Goal: Transaction & Acquisition: Complete application form

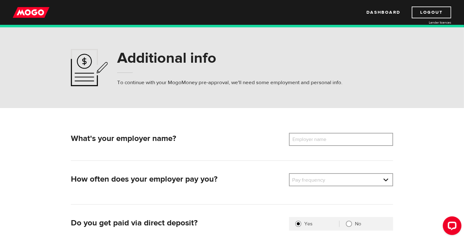
click at [322, 133] on div "What's your employer name? Employer name Please enter your employer's name How …" at bounding box center [232, 214] width 398 height 212
click at [323, 135] on label "Employer name" at bounding box center [314, 139] width 50 height 13
click at [323, 135] on input "Employer name" at bounding box center [341, 139] width 104 height 13
type input "ACCOUNTA INC"
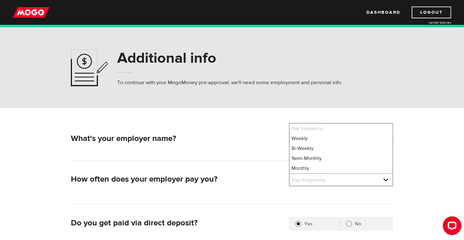
click at [240, 101] on div "Additional info To continue with your MogoMoney pre-approval, we'll need some e…" at bounding box center [232, 67] width 464 height 81
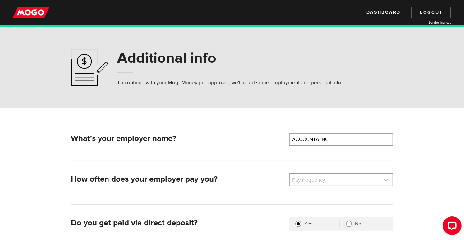
click at [317, 179] on link at bounding box center [341, 180] width 103 height 12
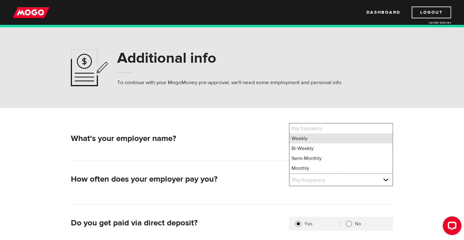
click at [304, 137] on li "Weekly" at bounding box center [341, 139] width 103 height 10
select select "1"
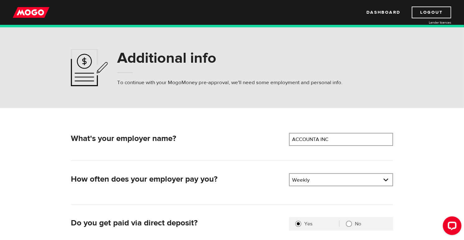
scroll to position [107, 0]
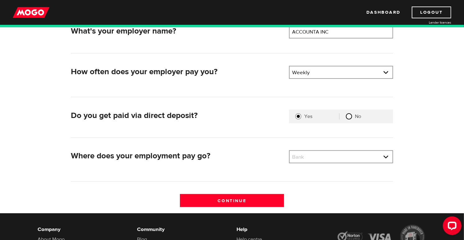
click at [349, 117] on input "No" at bounding box center [349, 116] width 6 height 6
radio input "true"
click at [320, 158] on link at bounding box center [341, 157] width 103 height 12
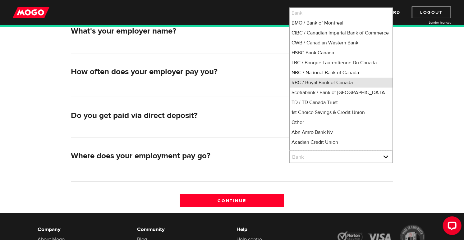
click at [325, 84] on li "RBC / Royal Bank of Canada" at bounding box center [341, 83] width 103 height 10
select select "8"
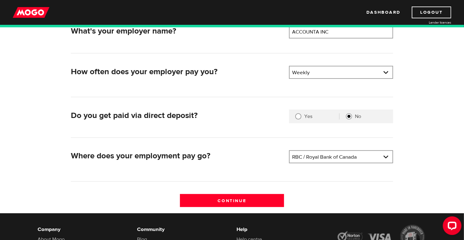
click at [252, 210] on div "Continue" at bounding box center [231, 203] width 327 height 19
click at [249, 200] on input "Continue" at bounding box center [232, 200] width 104 height 13
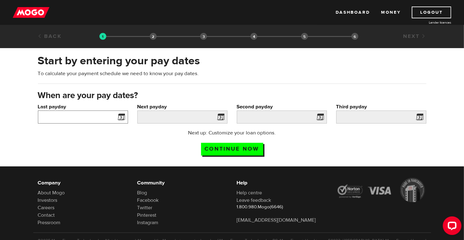
click at [96, 121] on input "Last payday" at bounding box center [83, 117] width 90 height 13
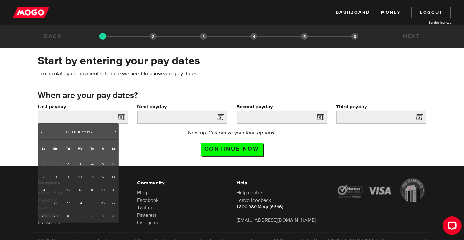
click at [386, 139] on div "Next up: Customize your loan options. Continue now" at bounding box center [232, 144] width 398 height 31
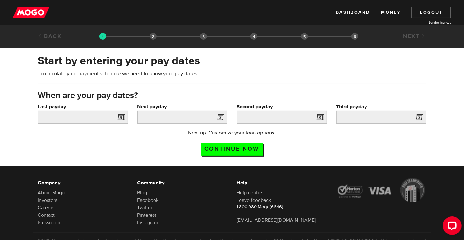
click at [122, 115] on span at bounding box center [120, 118] width 9 height 10
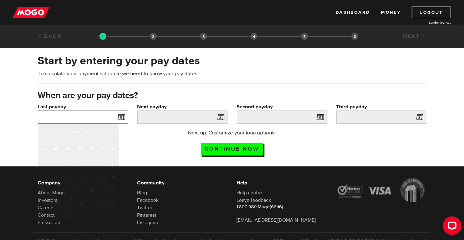
click at [103, 116] on input "Last payday" at bounding box center [83, 117] width 90 height 13
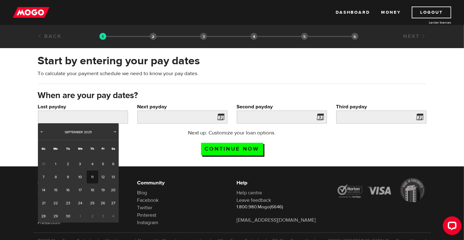
click at [93, 178] on link "11" at bounding box center [92, 177] width 11 height 13
type input "2025/09/11"
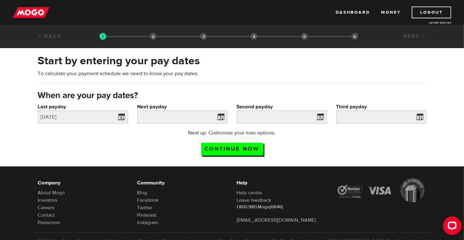
click at [155, 135] on div "Next up: Customize your loan options. Continue now" at bounding box center [232, 144] width 398 height 31
click at [165, 113] on input "Next payday" at bounding box center [182, 117] width 90 height 13
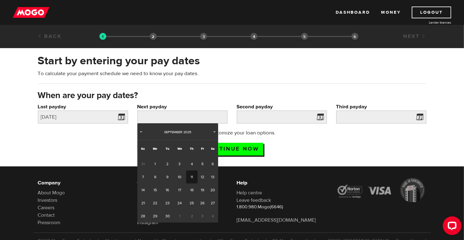
click at [193, 176] on link "11" at bounding box center [191, 177] width 11 height 13
type input "2025/09/11"
type input "2025/9/18"
type input "2025/9/25"
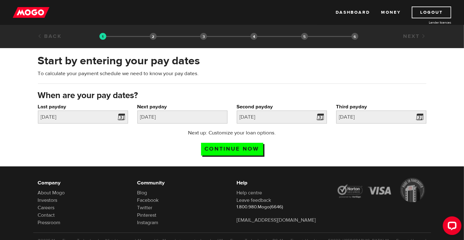
click at [200, 124] on div "Next payday Please enter your next pay date. 2025/09/11" at bounding box center [182, 116] width 99 height 26
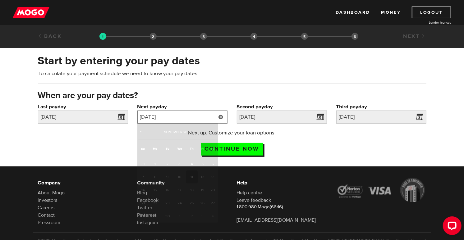
click at [200, 119] on input "2025/09/11" at bounding box center [182, 117] width 90 height 13
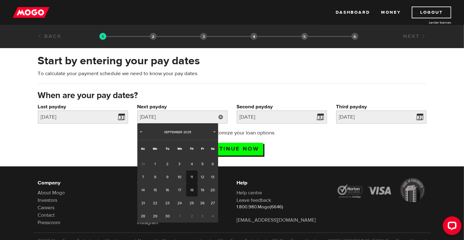
click at [193, 189] on link "18" at bounding box center [191, 190] width 11 height 13
type input "2025/09/18"
type input "2025/9/25"
type input "2025/10/2"
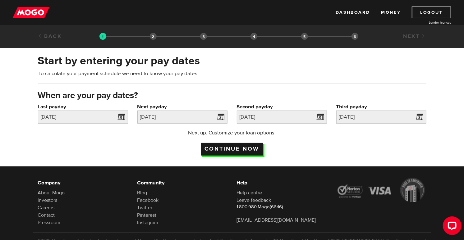
click at [238, 148] on input "Continue now" at bounding box center [232, 149] width 62 height 13
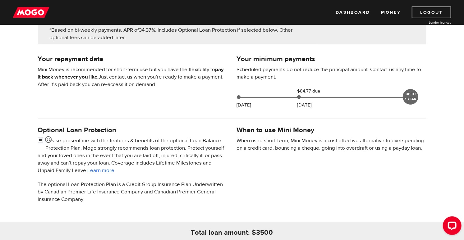
scroll to position [215, 0]
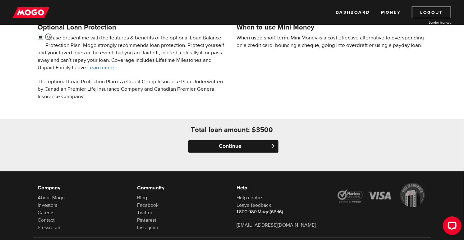
click at [226, 145] on input "Continue" at bounding box center [233, 146] width 90 height 12
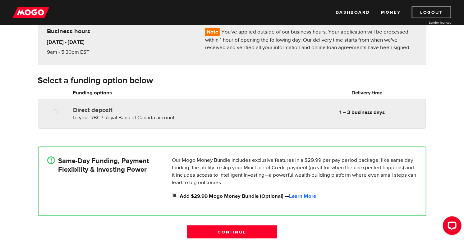
scroll to position [60, 0]
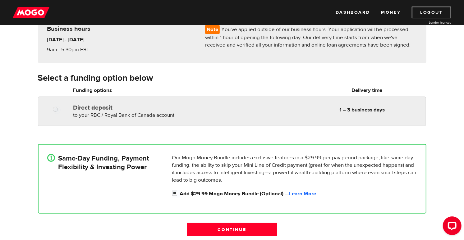
radio input "true"
click at [90, 102] on div "Direct deposit to your RBC / Royal Bank of Canada account Delivery in 1 – 3 bus…" at bounding box center [145, 110] width 148 height 17
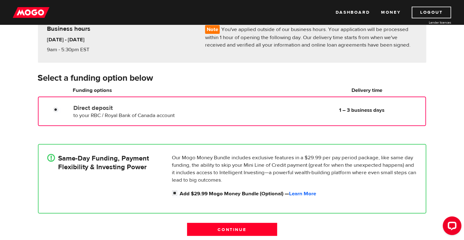
click at [94, 161] on h4 "Same-Day Funding, Payment Flexibility & Investing Power" at bounding box center [103, 162] width 91 height 17
click at [16, 102] on div "How do you want to receive your money? Note You've applied outside of our busin…" at bounding box center [232, 119] width 464 height 246
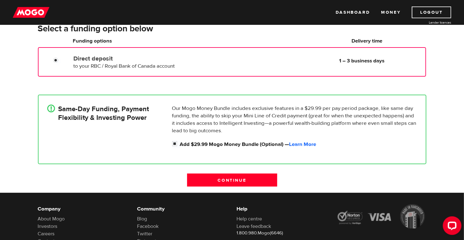
scroll to position [117, 0]
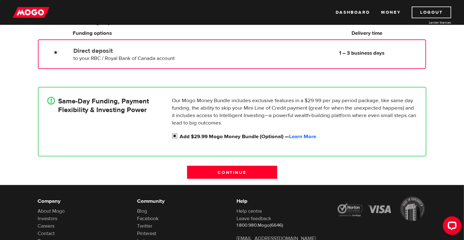
click at [172, 135] on input "Add $29.99 Mogo Money Bundle (Optional) — Learn More" at bounding box center [176, 137] width 8 height 8
checkbox input "false"
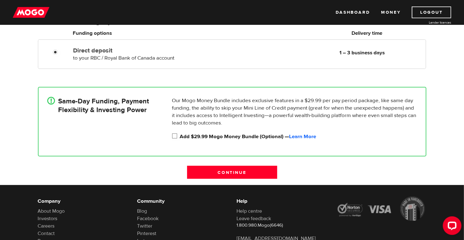
click at [0, 98] on div "How do you want to receive your money? Note You've applied outside of our busin…" at bounding box center [232, 62] width 464 height 246
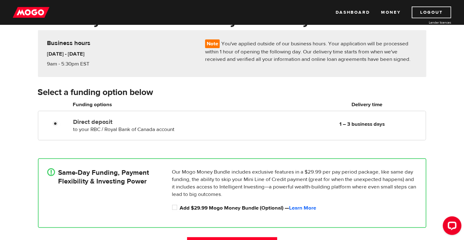
scroll to position [10, 0]
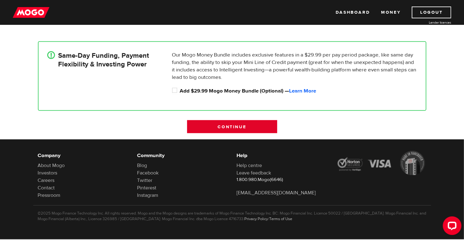
click at [206, 124] on input "Continue" at bounding box center [232, 126] width 90 height 13
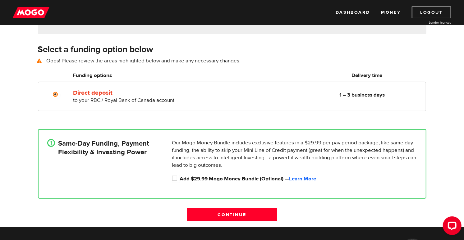
scroll to position [86, 0]
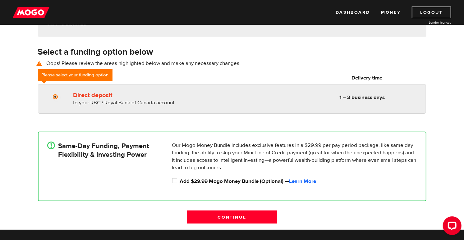
radio input "true"
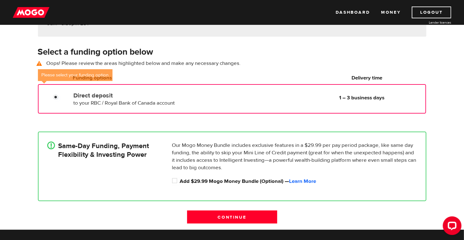
click at [138, 100] on span "to your RBC / Royal Bank of Canada account" at bounding box center [123, 103] width 101 height 7
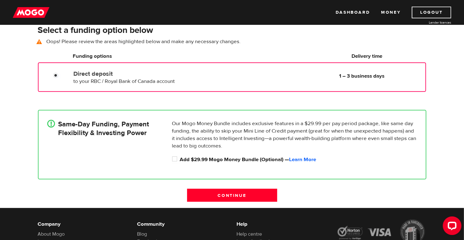
scroll to position [69, 0]
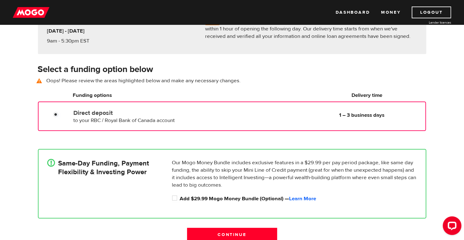
click at [209, 118] on div "Direct deposit to your RBC / Royal Bank of Canada account Delivery in 1 – 3 bus…" at bounding box center [145, 115] width 148 height 17
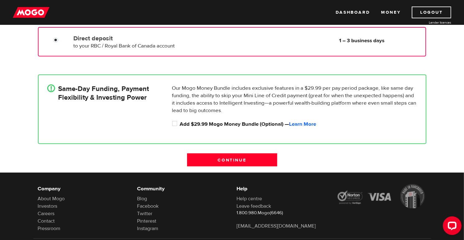
scroll to position [177, 0]
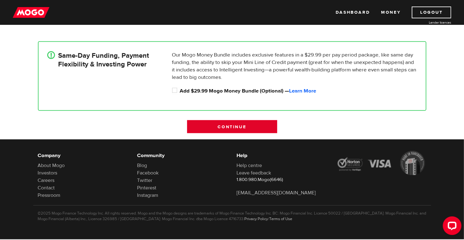
click at [225, 121] on input "Continue" at bounding box center [232, 126] width 90 height 13
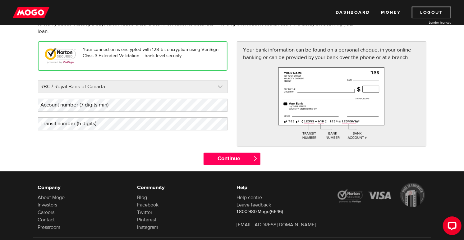
scroll to position [95, 0]
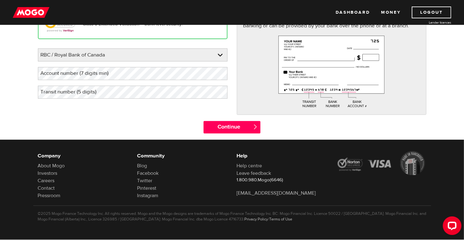
click at [93, 74] on label "Account number (7 digits min)" at bounding box center [80, 73] width 84 height 13
click at [90, 93] on label "Transit number (5 digits)" at bounding box center [73, 92] width 71 height 13
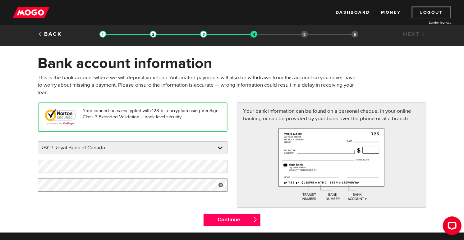
scroll to position [0, 0]
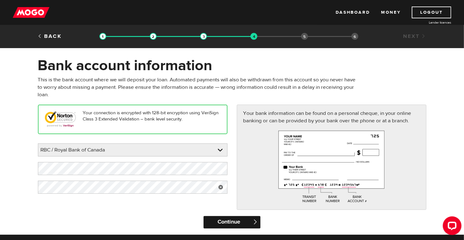
click at [227, 223] on input "Continue" at bounding box center [231, 222] width 57 height 12
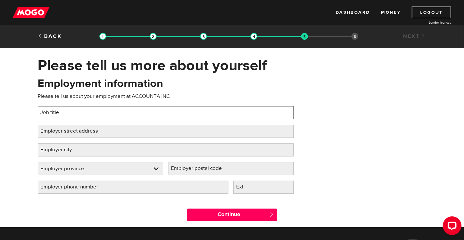
click at [139, 112] on input "Job title" at bounding box center [166, 112] width 256 height 13
type input "a"
type input "A"
drag, startPoint x: 153, startPoint y: 109, endPoint x: 0, endPoint y: 92, distance: 154.1
click at [38, 106] on input "Consultant and accountant" at bounding box center [166, 112] width 256 height 13
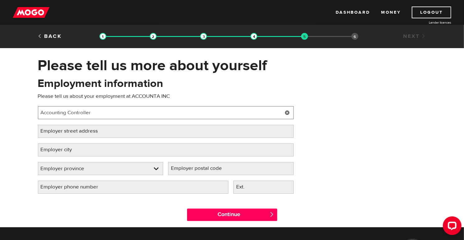
type input "Accounting Controller"
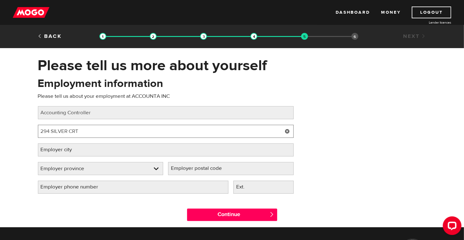
type input "294 SILVER CRT"
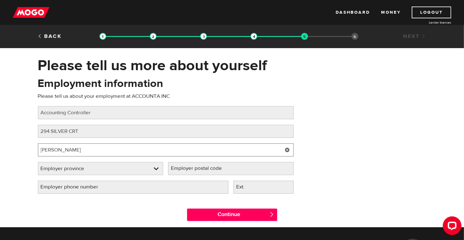
type input "MILTON"
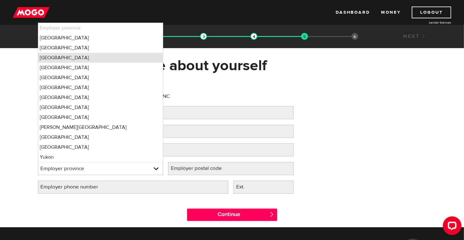
click at [57, 57] on li "Ontario" at bounding box center [100, 58] width 125 height 10
select select "ON"
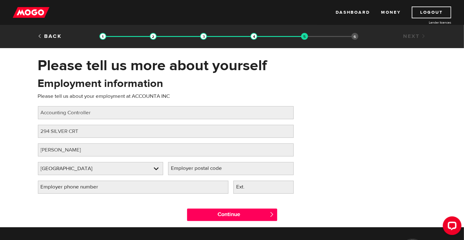
click at [203, 171] on label "Employer postal code" at bounding box center [201, 168] width 66 height 13
click at [203, 171] on input "Employer postal code" at bounding box center [231, 168] width 126 height 13
type input "L9T0N6"
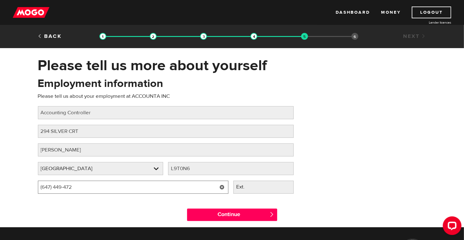
type input "(647) 449-4723"
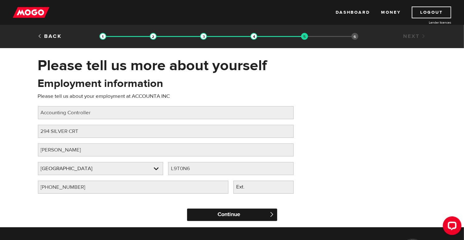
click at [228, 218] on input "Continue" at bounding box center [232, 215] width 90 height 12
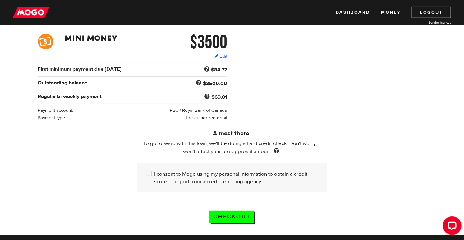
scroll to position [99, 0]
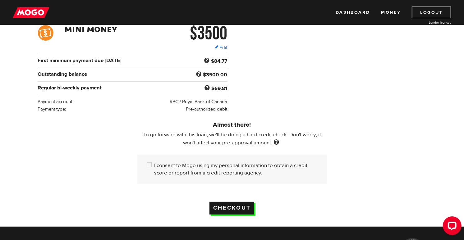
click at [237, 202] on input "Checkout" at bounding box center [231, 208] width 45 height 13
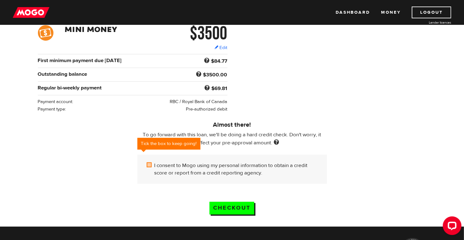
click at [149, 162] on input "I consent to Mogo using my personal information to obtain a credit score or rep…" at bounding box center [151, 166] width 8 height 8
checkbox input "true"
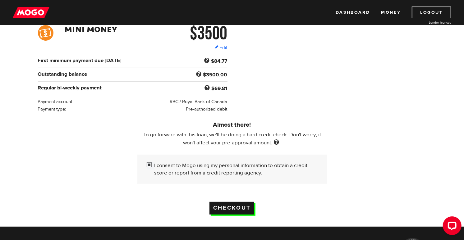
click at [243, 202] on input "Checkout" at bounding box center [231, 208] width 45 height 13
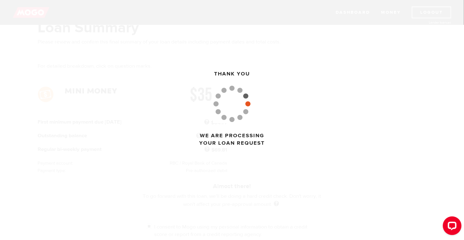
scroll to position [0, 0]
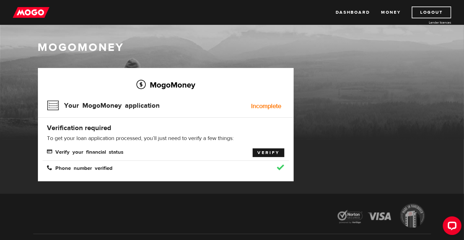
click at [266, 149] on link "Verify" at bounding box center [269, 152] width 32 height 9
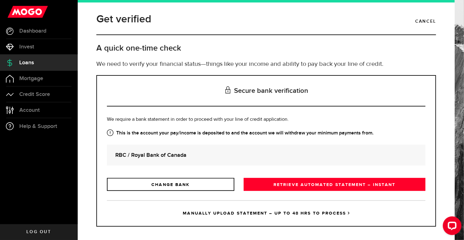
click at [238, 139] on div "Is this the bank account you want us to get your bank statements from? We requi…" at bounding box center [266, 153] width 318 height 75
click at [238, 129] on div "Is this the bank account you want us to get your bank statements from? We requi…" at bounding box center [266, 153] width 318 height 75
click at [236, 138] on div "Is this the bank account you want us to get your bank statements from? We requi…" at bounding box center [266, 153] width 318 height 75
click at [237, 148] on div "RBC / Royal Bank of Canada" at bounding box center [266, 155] width 318 height 21
drag, startPoint x: 238, startPoint y: 143, endPoint x: 240, endPoint y: 148, distance: 5.3
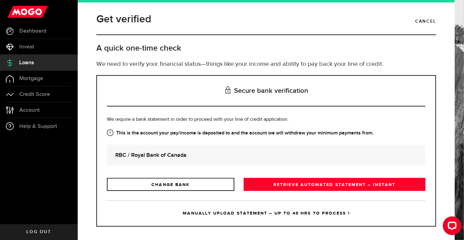
click at [238, 143] on div "Is this the bank account you want us to get your bank statements from? We requi…" at bounding box center [266, 153] width 318 height 75
click at [241, 149] on div "RBC / Royal Bank of Canada" at bounding box center [266, 155] width 318 height 21
drag, startPoint x: 241, startPoint y: 144, endPoint x: 241, endPoint y: 140, distance: 4.7
click at [241, 143] on div "Is this the bank account you want us to get your bank statements from? We requi…" at bounding box center [266, 153] width 318 height 75
click at [237, 104] on h3 "Secure bank verification" at bounding box center [266, 91] width 318 height 31
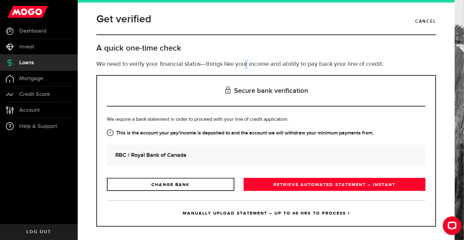
click at [245, 59] on div "Get verified Cancel A quick one-time check We need to verify your financial sta…" at bounding box center [266, 43] width 349 height 64
click at [272, 48] on h2 "A quick one-time check" at bounding box center [266, 48] width 340 height 10
drag, startPoint x: 269, startPoint y: 62, endPoint x: 264, endPoint y: 50, distance: 12.6
click at [269, 59] on div "Get verified Cancel A quick one-time check We need to verify your financial sta…" at bounding box center [266, 43] width 349 height 64
click at [262, 48] on h2 "A quick one-time check" at bounding box center [266, 48] width 340 height 10
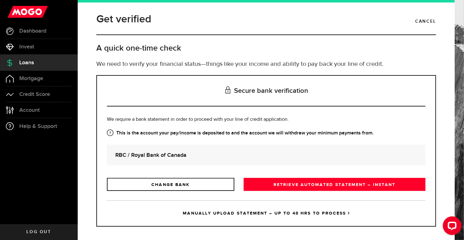
drag, startPoint x: 251, startPoint y: 60, endPoint x: 247, endPoint y: 51, distance: 9.9
click at [249, 61] on p "We need to verify your financial status—things like your income and ability to …" at bounding box center [266, 64] width 340 height 9
click at [247, 51] on h2 "A quick one-time check" at bounding box center [266, 48] width 340 height 10
click at [247, 54] on div "Get verified Cancel A quick one-time check We need to verify your financial sta…" at bounding box center [266, 43] width 349 height 64
click at [247, 53] on h2 "A quick one-time check" at bounding box center [266, 48] width 340 height 10
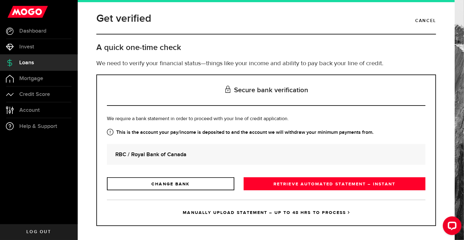
scroll to position [1, 0]
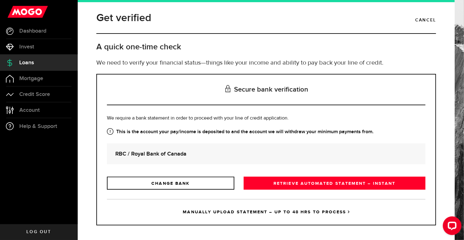
click at [246, 50] on h2 "A quick one-time check" at bounding box center [266, 47] width 340 height 10
click at [246, 52] on h2 "A quick one-time check" at bounding box center [266, 47] width 340 height 10
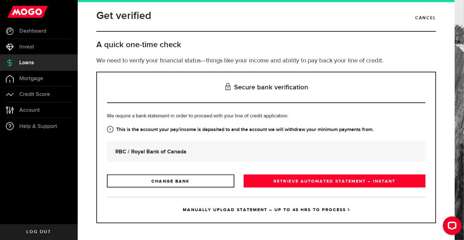
scroll to position [5, 0]
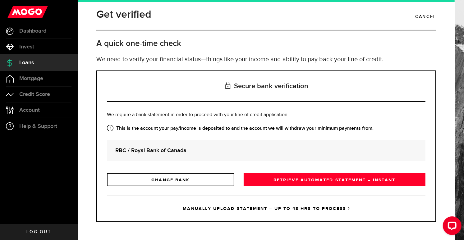
click at [249, 52] on div "Get verified Cancel A quick one-time check We need to verify your financial sta…" at bounding box center [266, 39] width 349 height 64
click at [249, 54] on div "Get verified Cancel A quick one-time check We need to verify your financial sta…" at bounding box center [266, 39] width 349 height 64
click at [249, 52] on div "Get verified Cancel A quick one-time check We need to verify your financial sta…" at bounding box center [266, 39] width 349 height 64
click at [249, 66] on div "Get verified Cancel A quick one-time check We need to verify your financial sta…" at bounding box center [266, 39] width 349 height 64
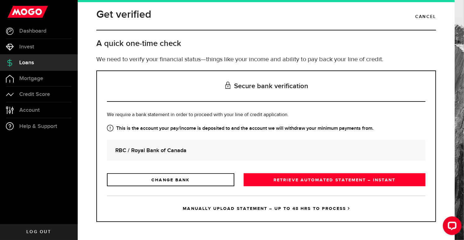
click at [249, 69] on div "Get verified Cancel A quick one-time check We need to verify your financial sta…" at bounding box center [266, 39] width 349 height 64
drag, startPoint x: 249, startPoint y: 67, endPoint x: 249, endPoint y: 52, distance: 15.2
click at [249, 52] on div "Get verified Cancel A quick one-time check We need to verify your financial sta…" at bounding box center [266, 39] width 349 height 64
click at [249, 50] on div "Get verified Cancel A quick one-time check We need to verify your financial sta…" at bounding box center [266, 39] width 349 height 64
click at [248, 53] on div "Get verified Cancel A quick one-time check We need to verify your financial sta…" at bounding box center [266, 39] width 349 height 64
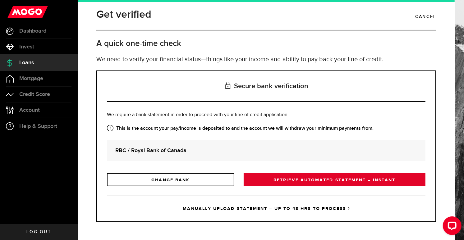
click at [317, 182] on link "RETRIEVE AUTOMATED STATEMENT – INSTANT" at bounding box center [335, 179] width 182 height 13
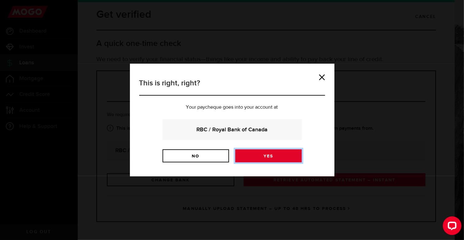
click at [269, 158] on link "Yes" at bounding box center [268, 155] width 66 height 13
